Goal: Task Accomplishment & Management: Manage account settings

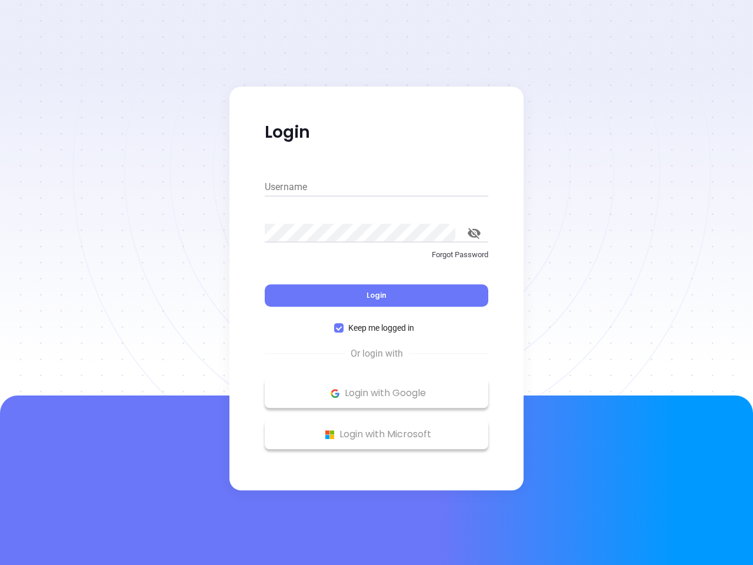
click at [377, 283] on div "Login" at bounding box center [377, 288] width 224 height 36
click at [377, 187] on input "Username" at bounding box center [377, 187] width 224 height 19
click at [474, 233] on icon "toggle password visibility" at bounding box center [474, 233] width 13 height 11
click at [377, 295] on span "Login" at bounding box center [377, 295] width 20 height 10
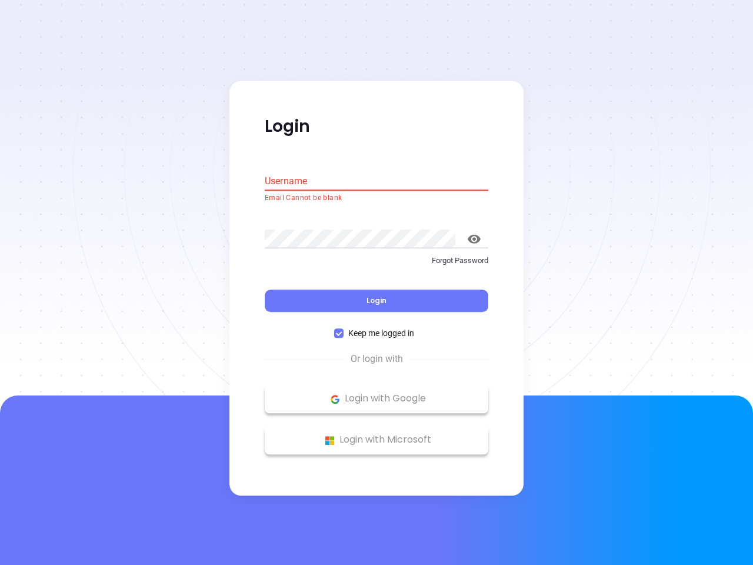
click at [377, 328] on span "Keep me logged in" at bounding box center [381, 333] width 75 height 13
click at [344, 329] on input "Keep me logged in" at bounding box center [338, 333] width 9 height 9
checkbox input "false"
click at [377, 393] on p "Login with Google" at bounding box center [377, 399] width 212 height 18
click at [377, 434] on p "Login with Microsoft" at bounding box center [377, 440] width 212 height 18
